Goal: Task Accomplishment & Management: Complete application form

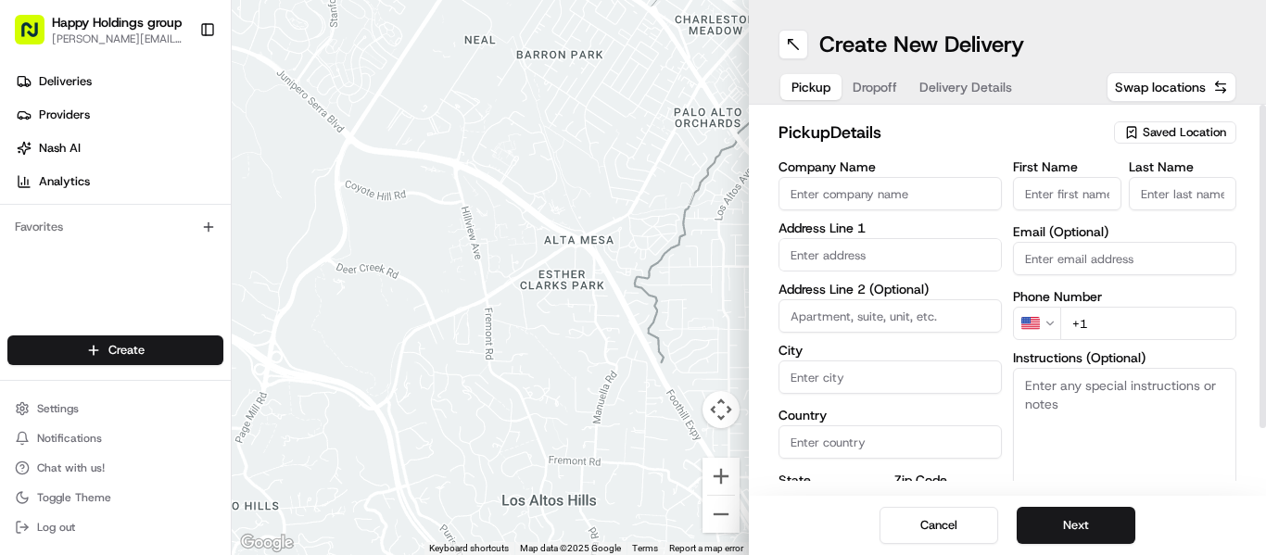
click at [1167, 132] on span "Saved Location" at bounding box center [1184, 132] width 83 height 17
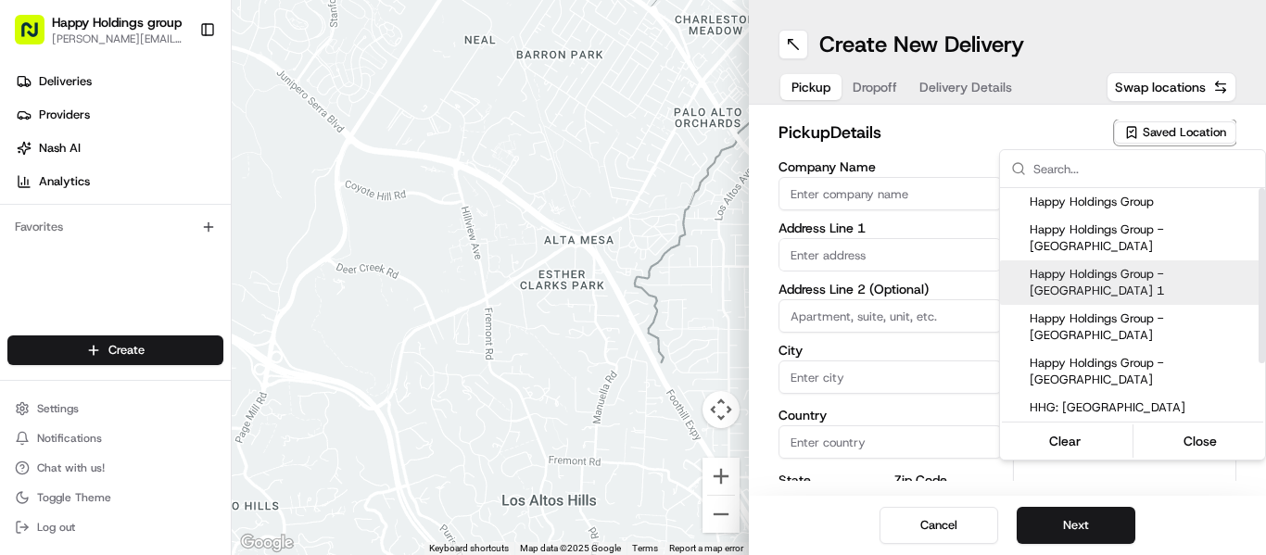
click at [1151, 266] on span "Happy Holdings Group - [GEOGRAPHIC_DATA] 1" at bounding box center [1144, 282] width 228 height 33
type input "Happy Holdings Group - [GEOGRAPHIC_DATA] 1"
type input "[STREET_ADDRESS][PERSON_NAME]"
type input "[GEOGRAPHIC_DATA]"
type input "US"
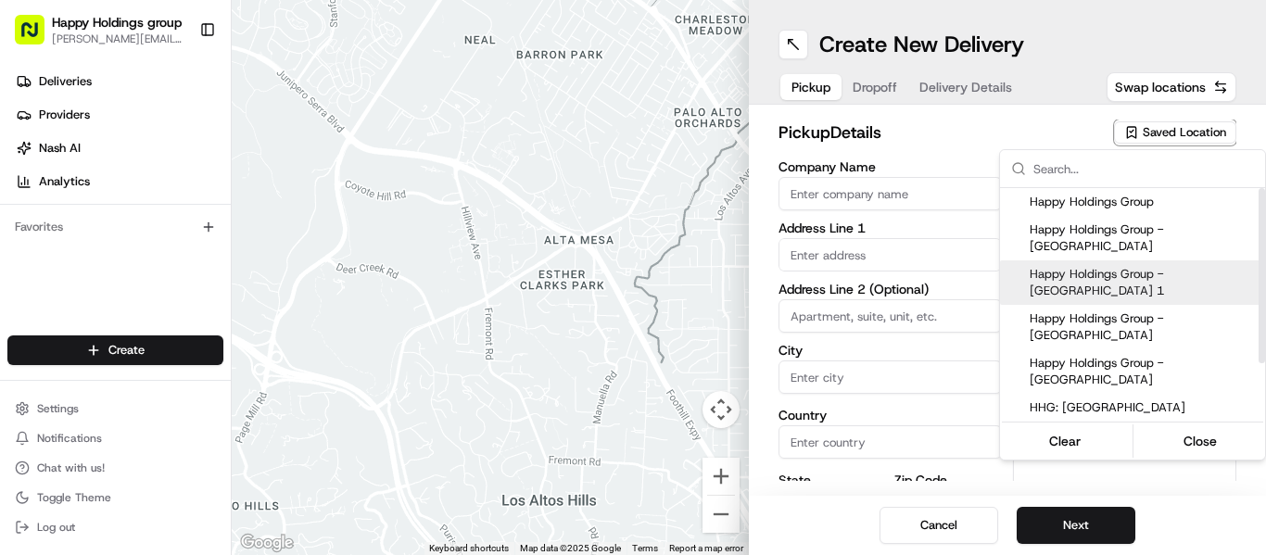
type input "IL"
type input "60618"
type input "[PERSON_NAME]"
type input "[PERSON_NAME][EMAIL_ADDRESS][DOMAIN_NAME]"
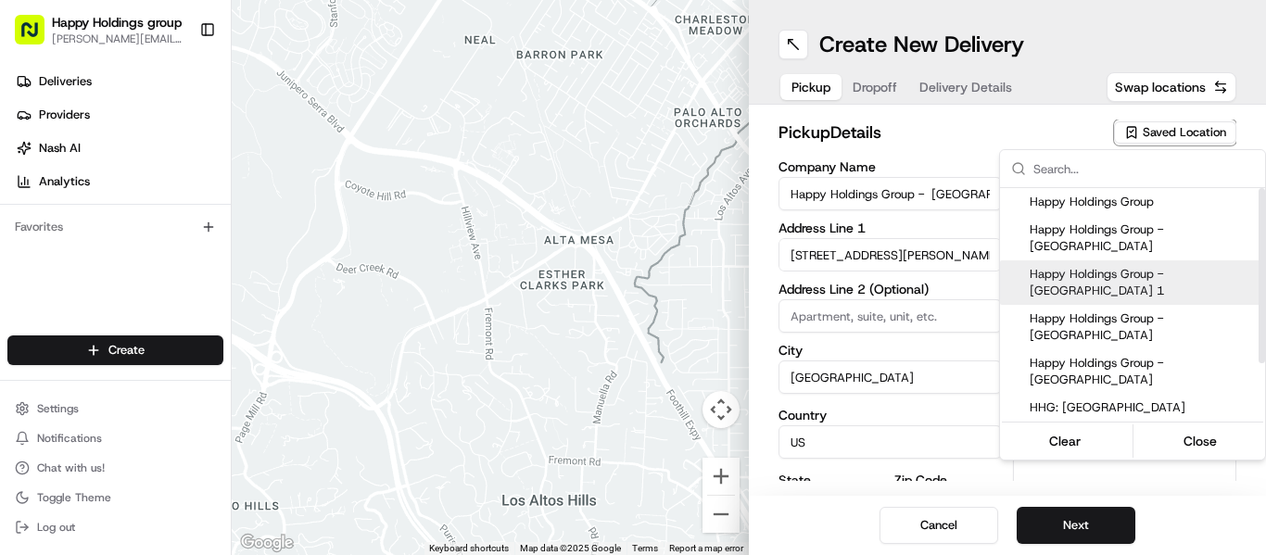
type input "[PHONE_NUMBER]"
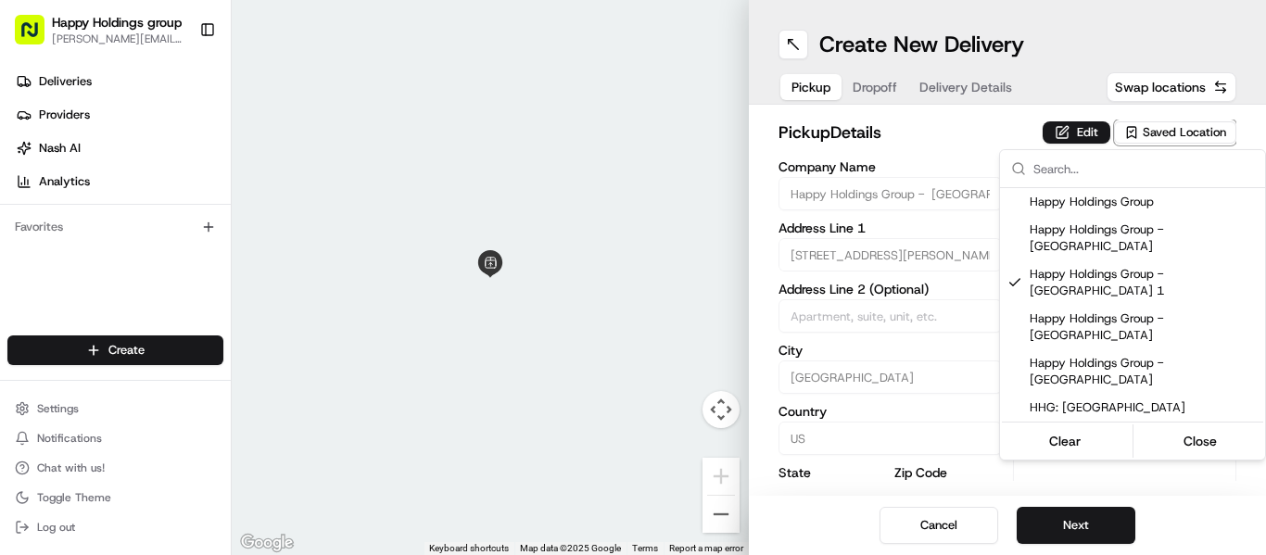
click at [1085, 515] on html "Happy Holdings group [PERSON_NAME][EMAIL_ADDRESS][DOMAIN_NAME] Toggle Sidebar D…" at bounding box center [633, 277] width 1266 height 555
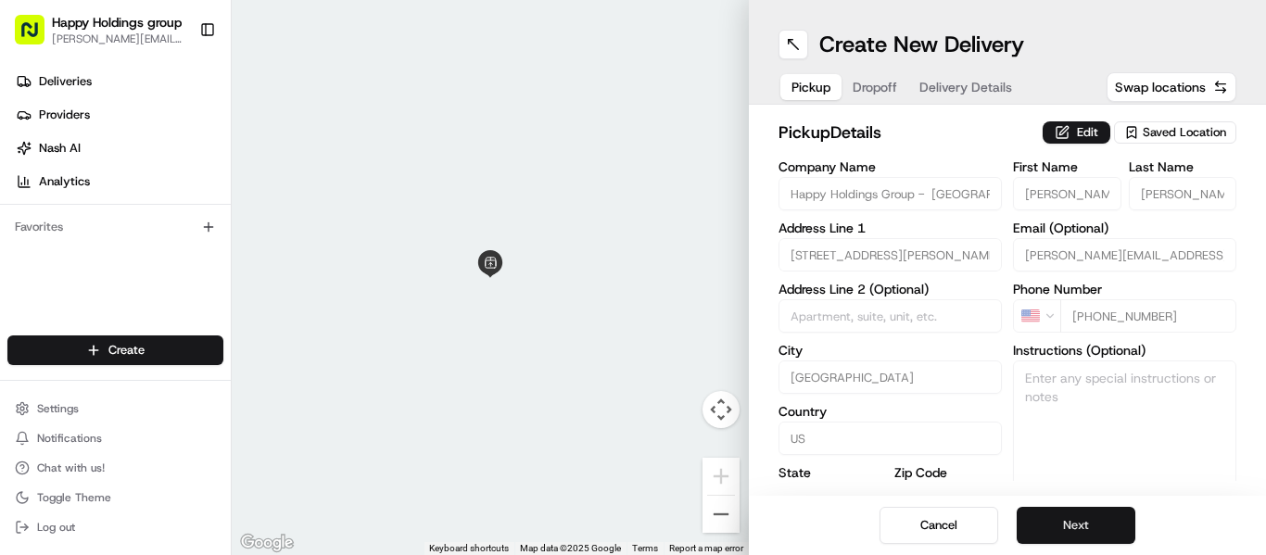
click at [1084, 522] on button "Next" at bounding box center [1076, 525] width 119 height 37
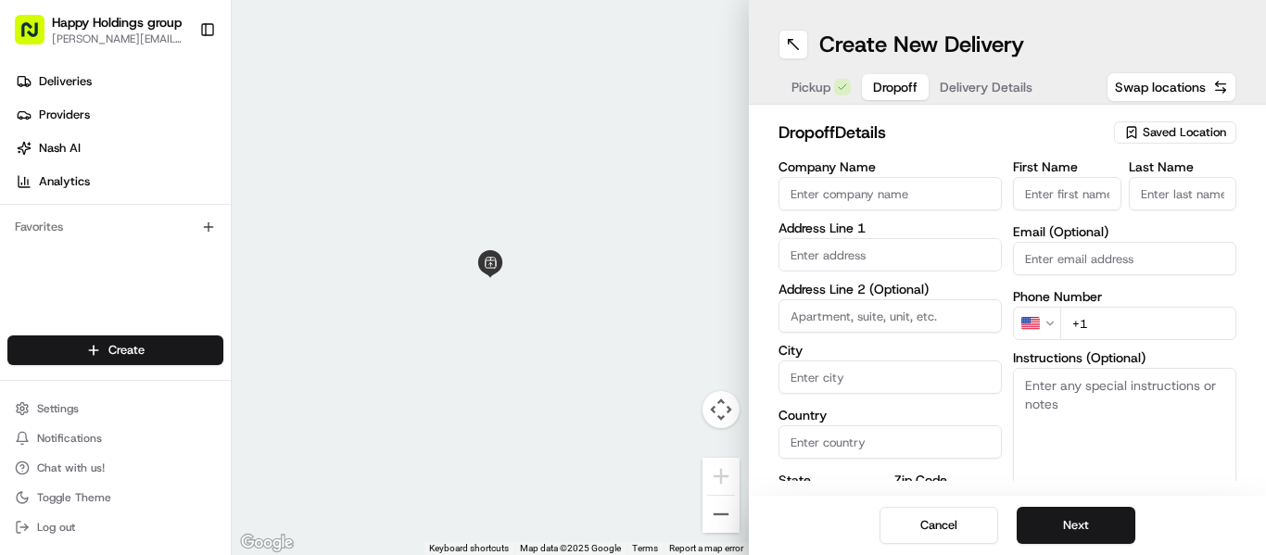
click at [0, 554] on nordpass-portal at bounding box center [0, 555] width 0 height 0
click at [1180, 127] on span "Saved Location" at bounding box center [1184, 132] width 83 height 17
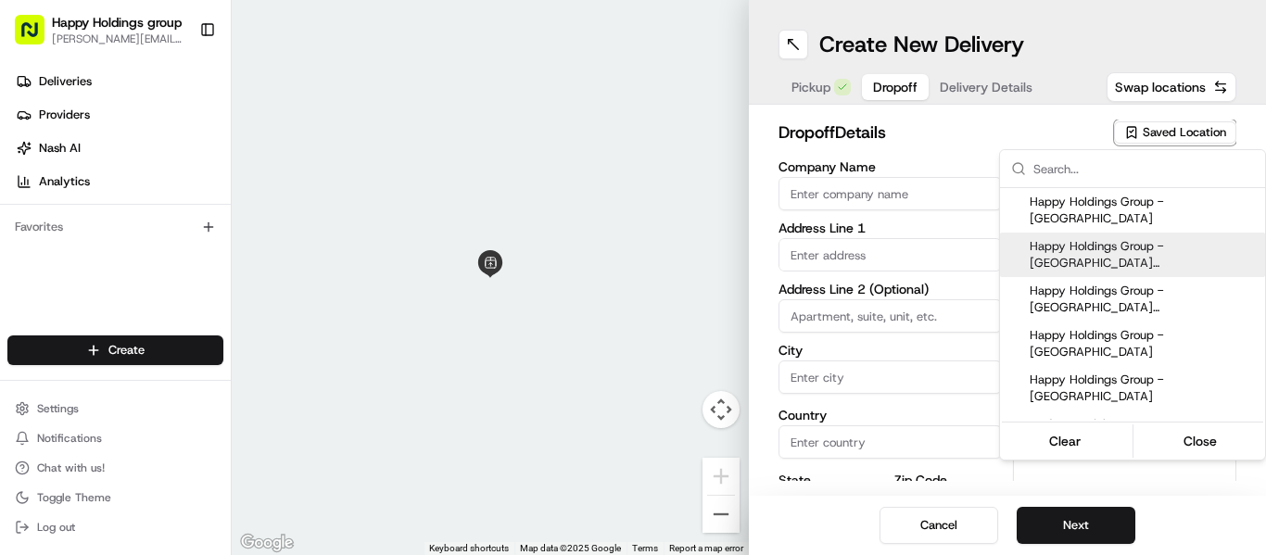
click at [1151, 238] on span "Happy Holdings Group - [GEOGRAPHIC_DATA] ([GEOGRAPHIC_DATA] - Updated)" at bounding box center [1144, 254] width 228 height 33
type input "Happy Holdings Group - [GEOGRAPHIC_DATA] ([GEOGRAPHIC_DATA] - Updated)"
type input "[STREET_ADDRESS]"
type input "[GEOGRAPHIC_DATA]"
type input "US"
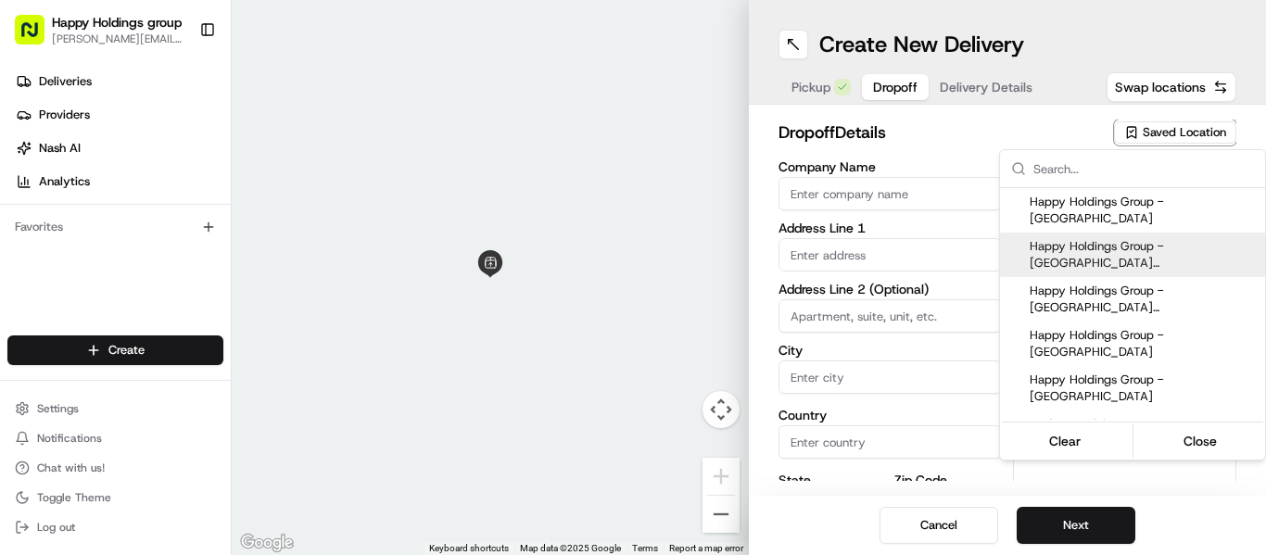
type input "IL"
type input "60616"
type input "[PERSON_NAME]"
type input "[EMAIL_ADDRESS][DOMAIN_NAME]"
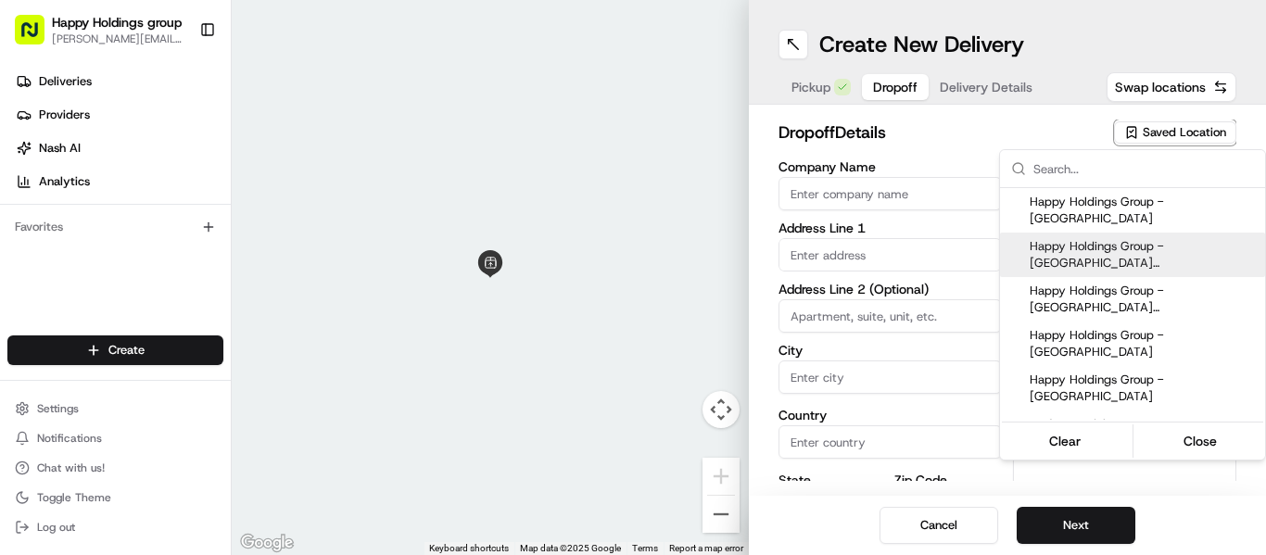
type input "[PHONE_NUMBER]"
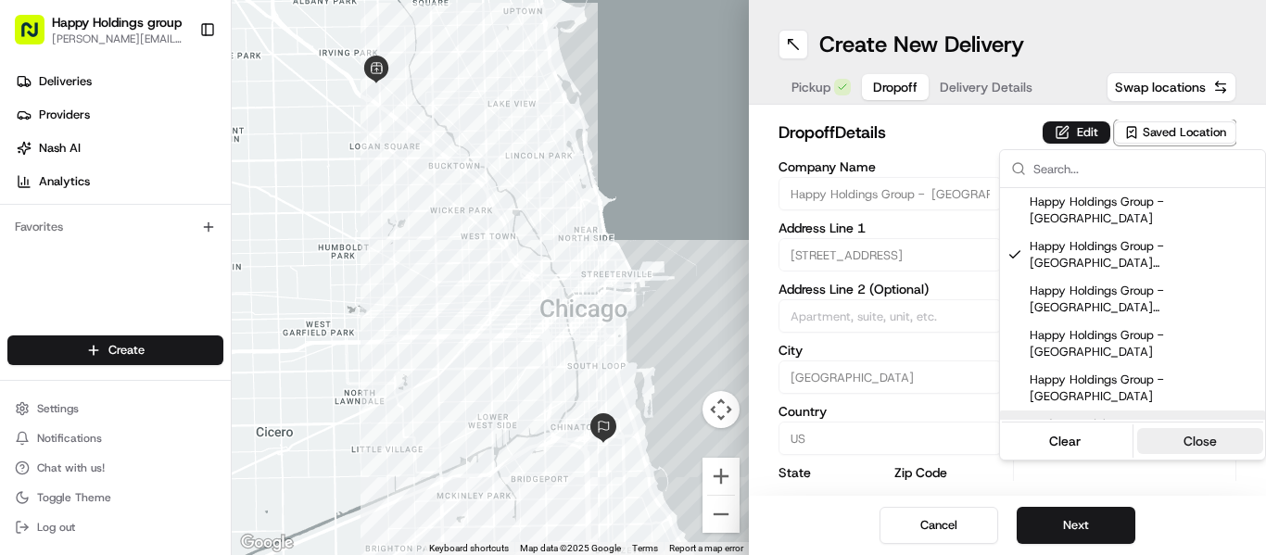
click at [1193, 428] on button "Close" at bounding box center [1200, 441] width 127 height 26
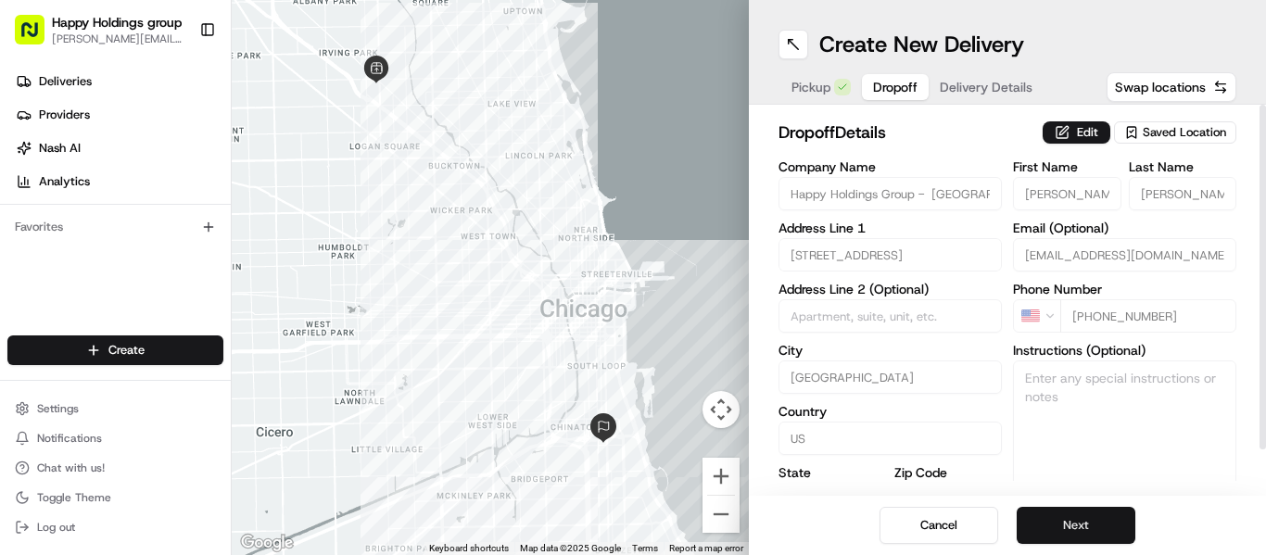
click at [1073, 536] on button "Next" at bounding box center [1076, 525] width 119 height 37
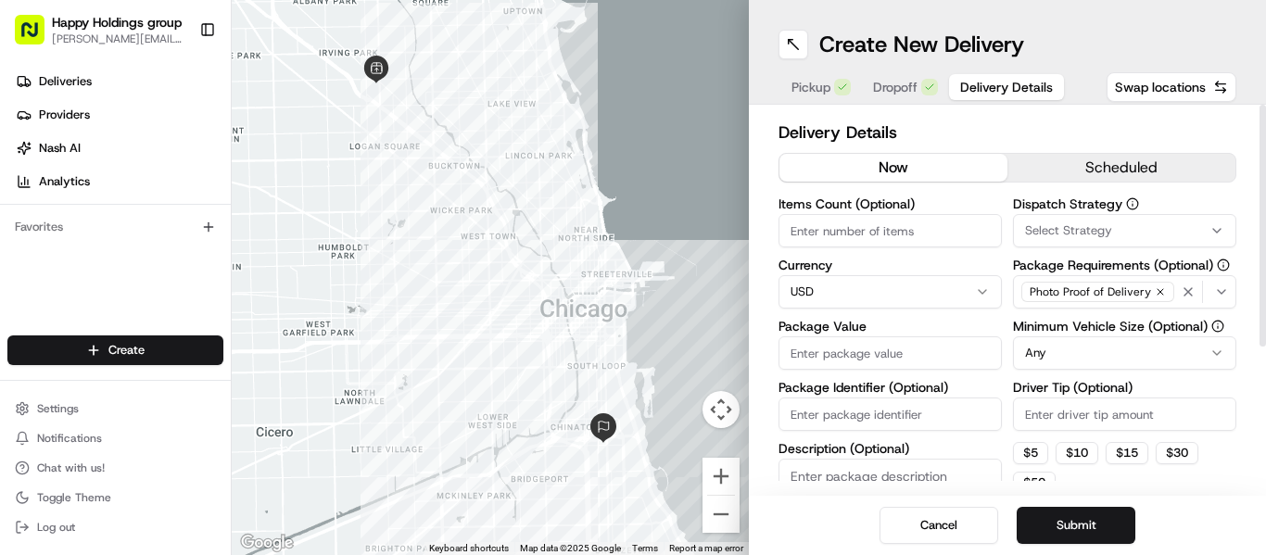
click at [0, 554] on nordpass-portal at bounding box center [0, 555] width 0 height 0
click at [798, 238] on input "Items Count (Optional)" at bounding box center [890, 230] width 223 height 33
type input "1"
click at [836, 347] on input "Package Value" at bounding box center [890, 352] width 223 height 33
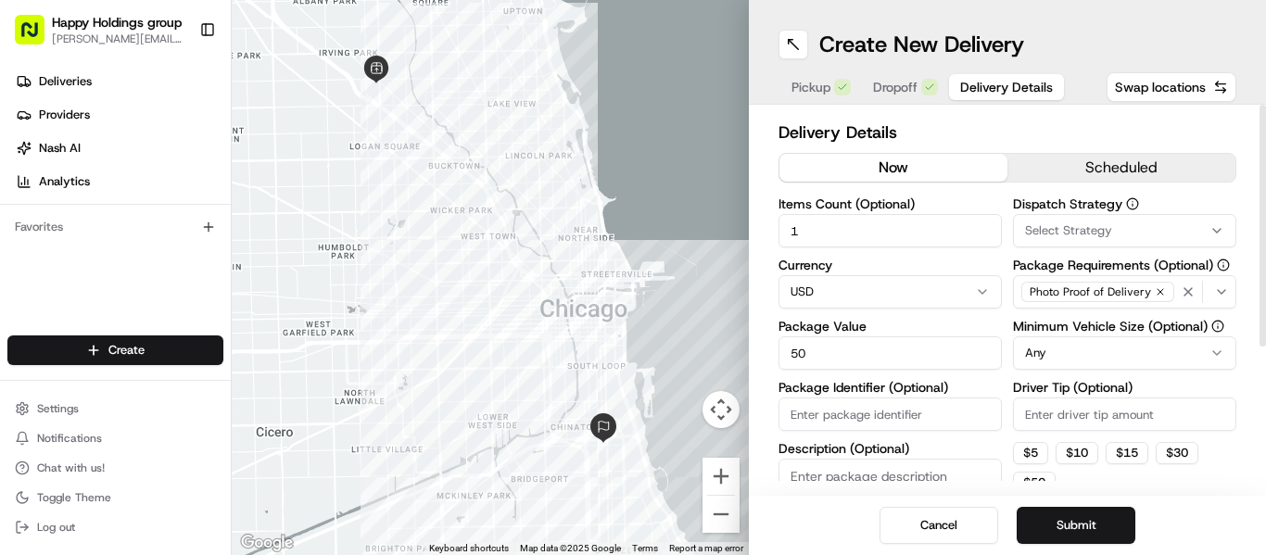
type input "50"
click at [852, 486] on div "Delivery Details now scheduled Items Count (Optional) 1 Currency USD Package Va…" at bounding box center [1007, 300] width 517 height 391
click at [859, 478] on textarea "Description (Optional)" at bounding box center [890, 511] width 223 height 104
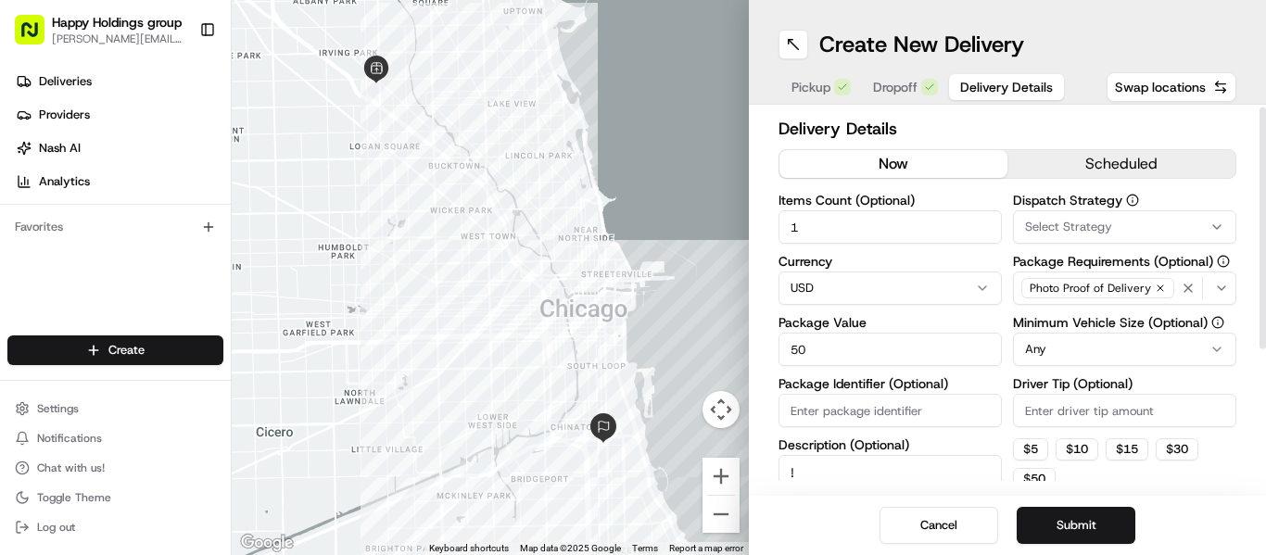
type textarea "!"
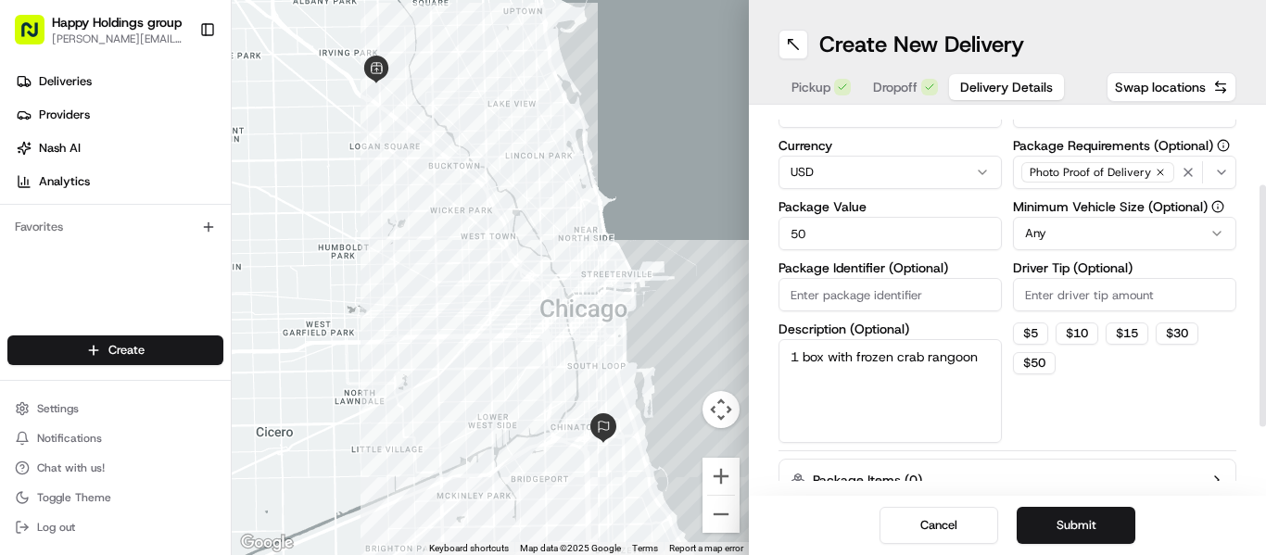
scroll to position [120, 0]
type textarea "1 box with frozen crab rangoon"
click at [1070, 294] on input "Driver Tip (Optional)" at bounding box center [1124, 294] width 223 height 33
type input "8"
click at [1116, 237] on html "Happy Holdings group [PERSON_NAME][EMAIL_ADDRESS][DOMAIN_NAME] Toggle Sidebar D…" at bounding box center [633, 277] width 1266 height 555
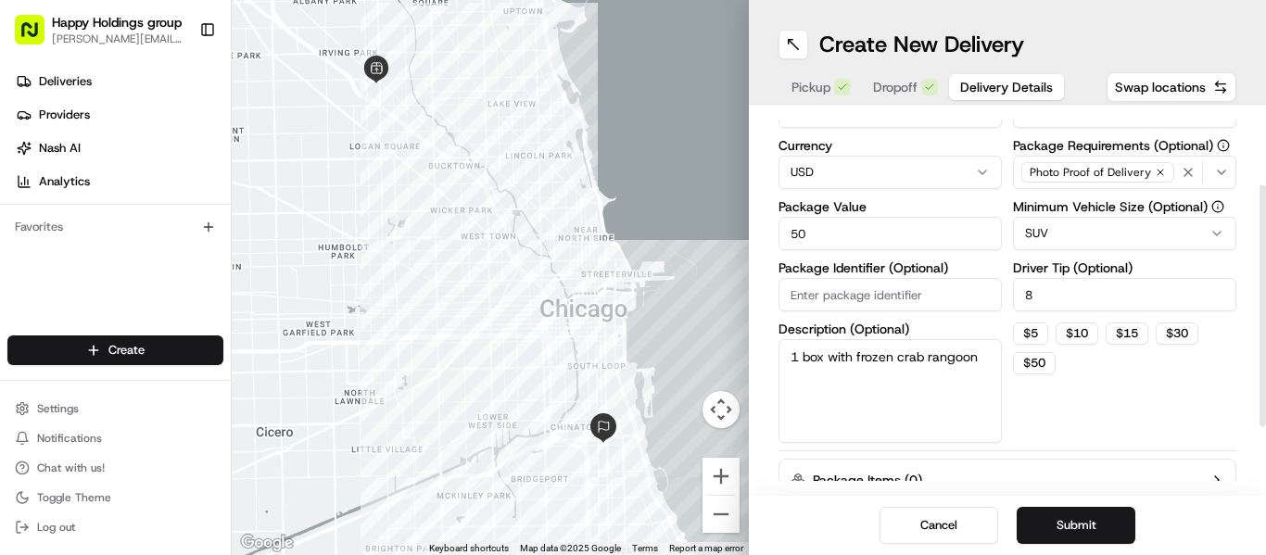
drag, startPoint x: 1048, startPoint y: 409, endPoint x: 1124, endPoint y: 39, distance: 377.5
click at [1124, 39] on div "Create New Delivery" at bounding box center [1008, 45] width 458 height 30
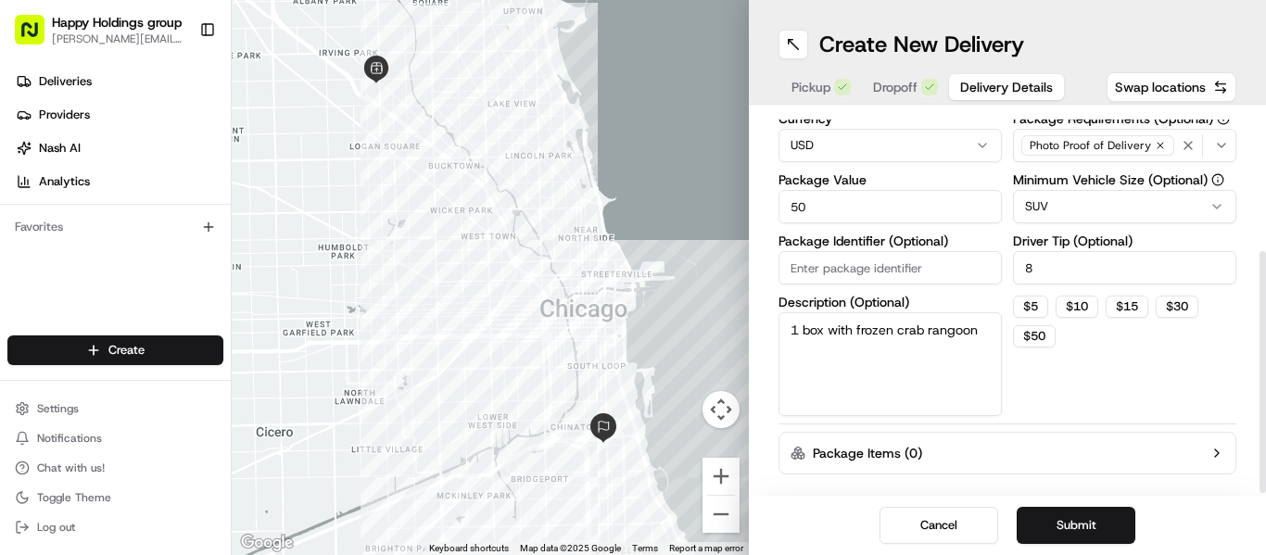
scroll to position [222, 0]
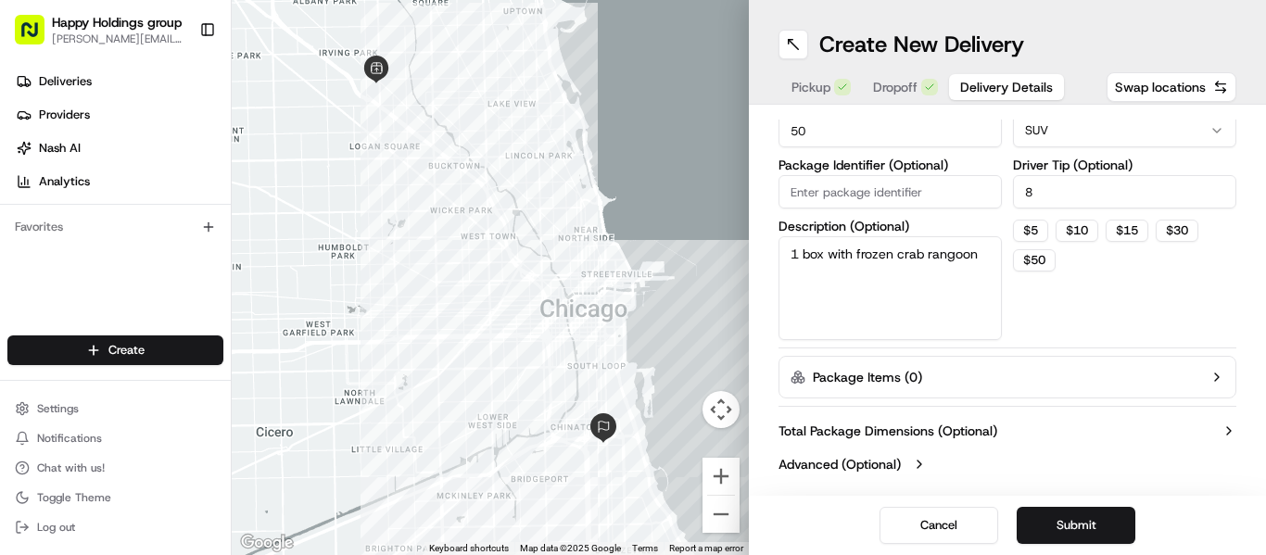
drag, startPoint x: 1058, startPoint y: 527, endPoint x: 1117, endPoint y: 524, distance: 58.5
click at [1117, 524] on button "Submit" at bounding box center [1076, 525] width 119 height 37
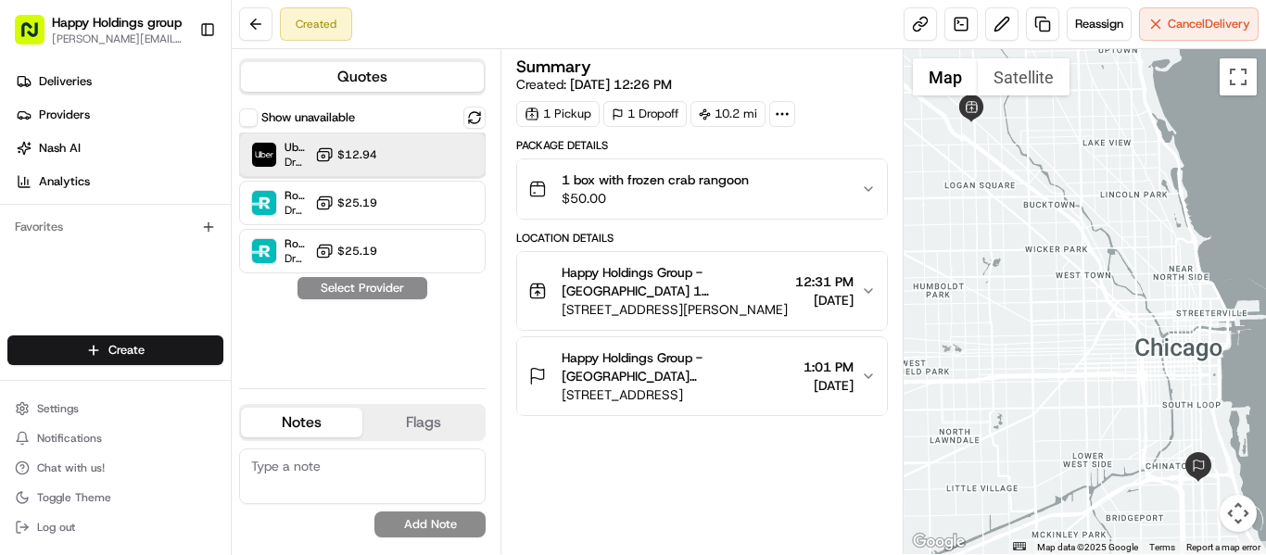
click at [422, 147] on div at bounding box center [429, 155] width 22 height 22
click at [409, 291] on button "Assign Provider" at bounding box center [363, 288] width 132 height 22
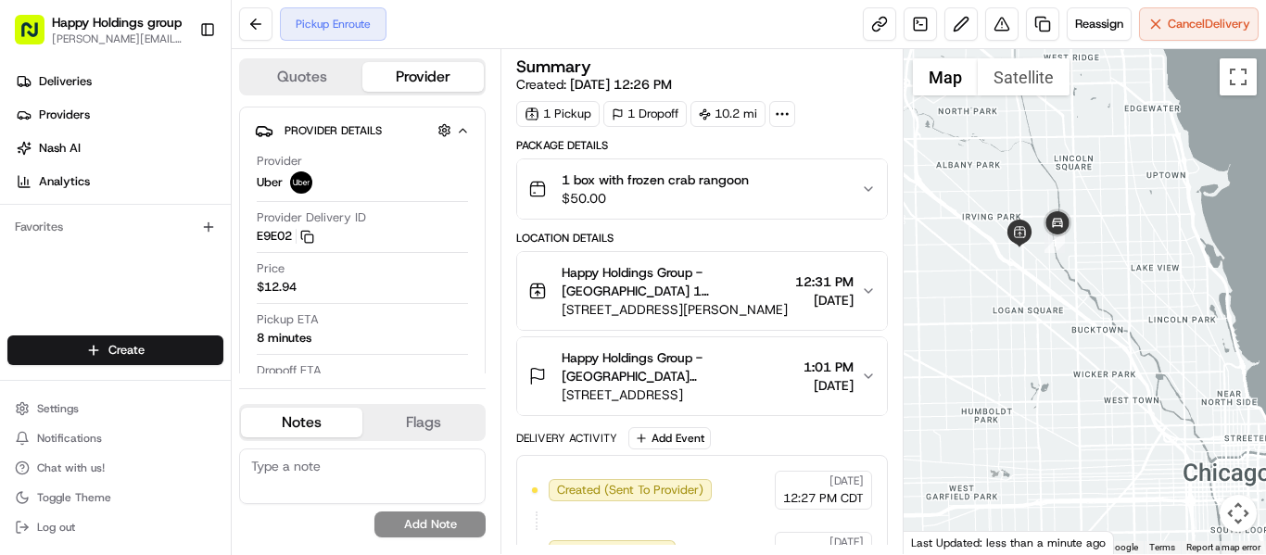
drag, startPoint x: 1016, startPoint y: 261, endPoint x: 1064, endPoint y: 389, distance: 136.7
click at [1064, 389] on div at bounding box center [1085, 301] width 362 height 505
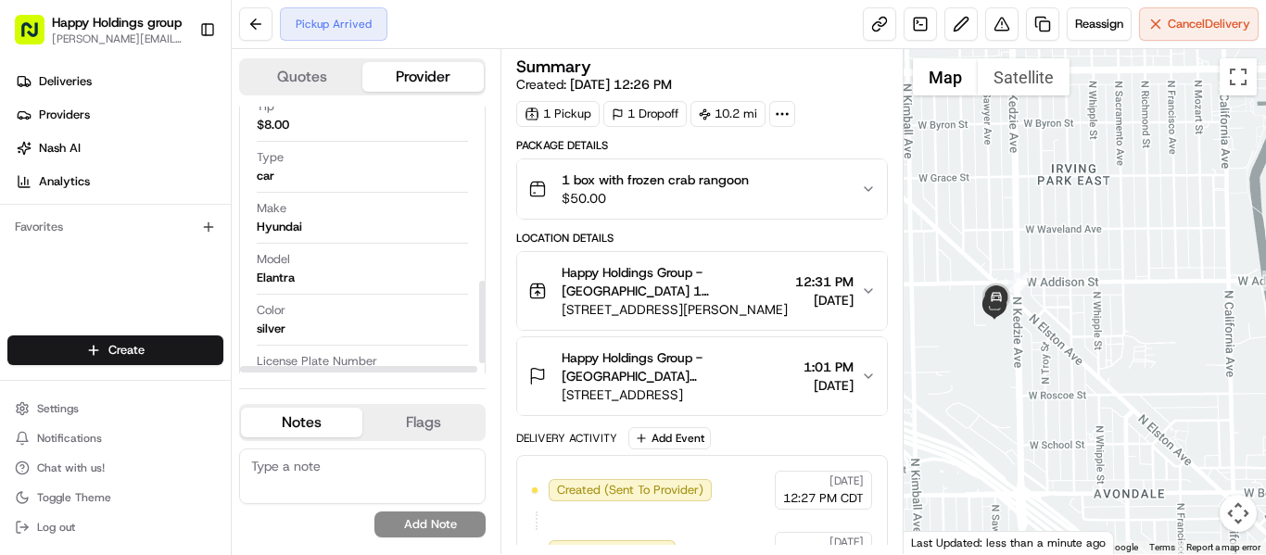
scroll to position [567, 0]
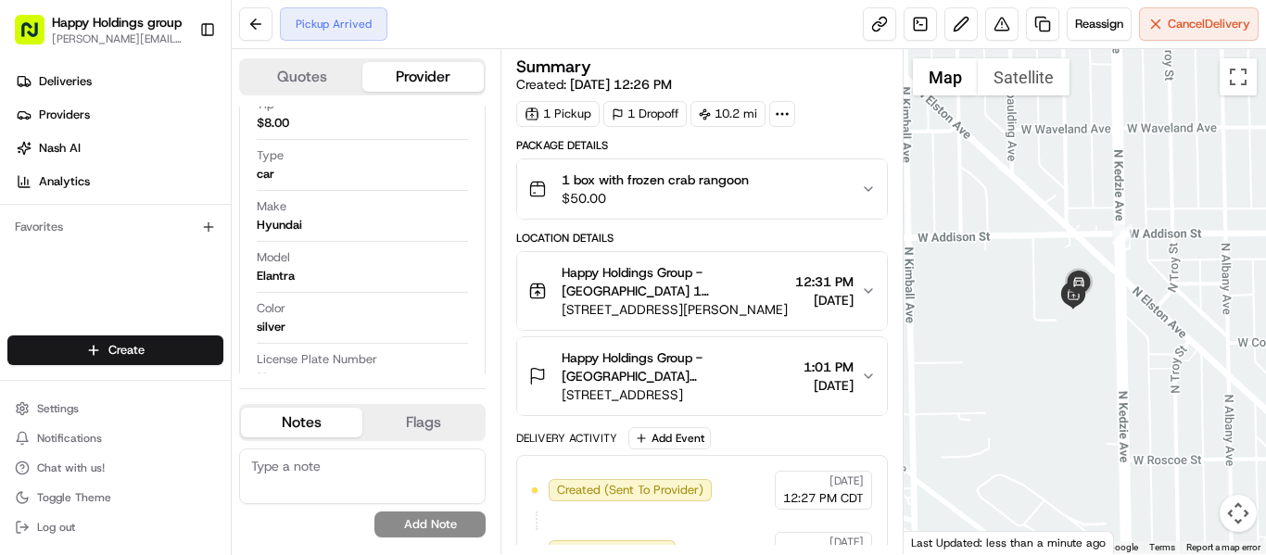
drag, startPoint x: 995, startPoint y: 277, endPoint x: 1141, endPoint y: 272, distance: 145.6
click at [1141, 272] on div at bounding box center [1085, 301] width 362 height 505
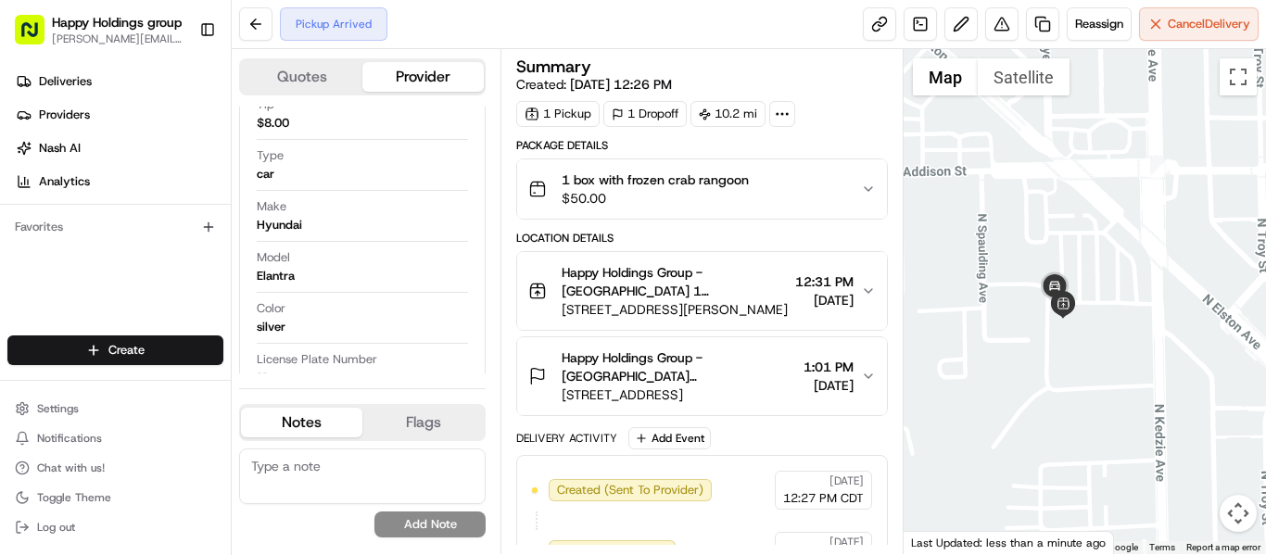
drag, startPoint x: 1129, startPoint y: 323, endPoint x: 1128, endPoint y: 243, distance: 79.7
click at [1128, 243] on div at bounding box center [1085, 301] width 362 height 505
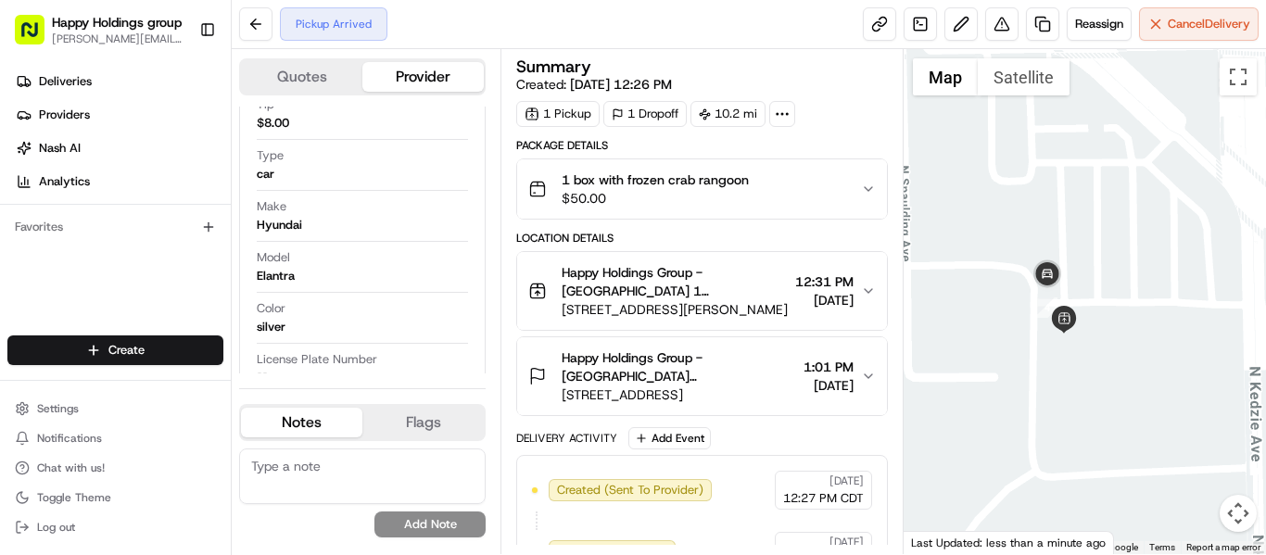
drag, startPoint x: 1096, startPoint y: 312, endPoint x: 1118, endPoint y: 247, distance: 69.5
click at [1118, 247] on div at bounding box center [1085, 301] width 362 height 505
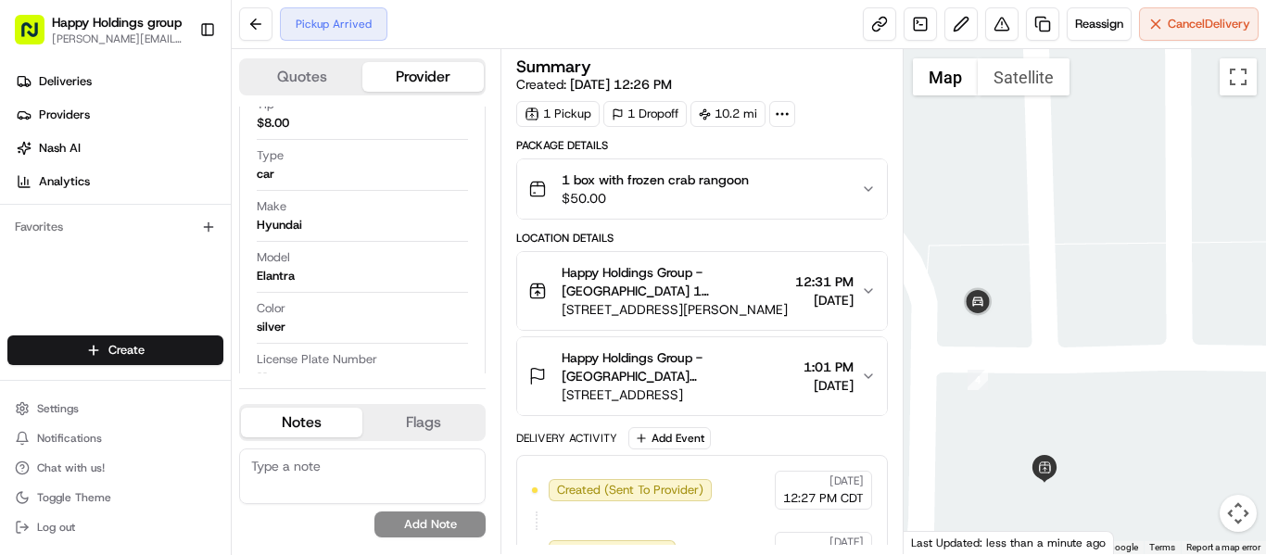
drag, startPoint x: 1082, startPoint y: 240, endPoint x: 1172, endPoint y: 226, distance: 91.9
click at [1172, 226] on div at bounding box center [1085, 301] width 362 height 505
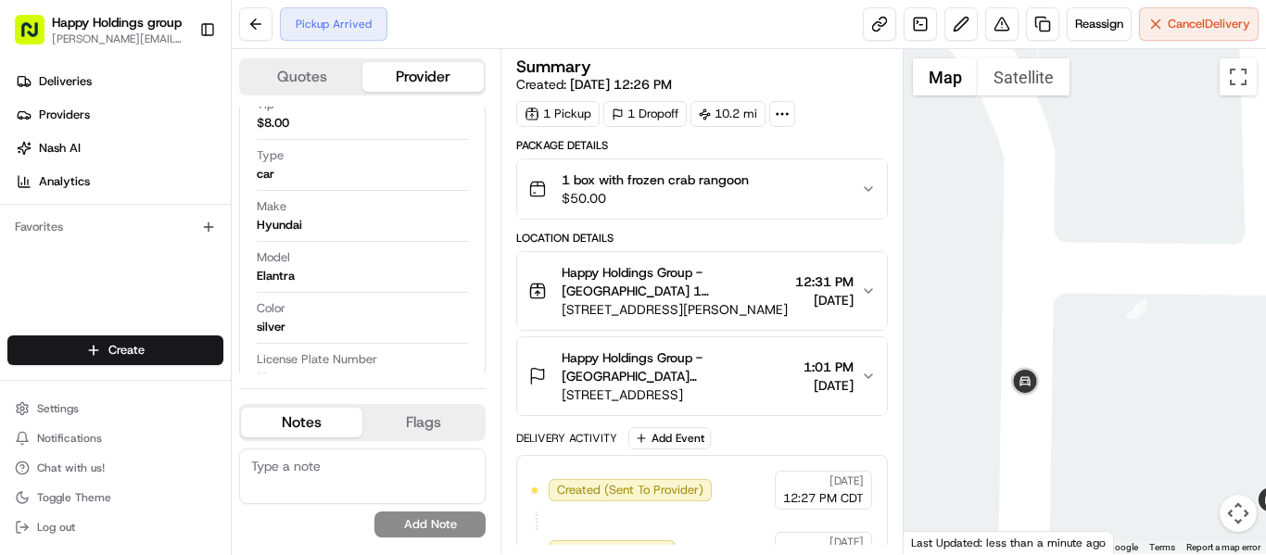
drag, startPoint x: 1147, startPoint y: 321, endPoint x: 1106, endPoint y: 378, distance: 71.0
click at [1106, 378] on div at bounding box center [1085, 301] width 362 height 505
